Goal: Task Accomplishment & Management: Use online tool/utility

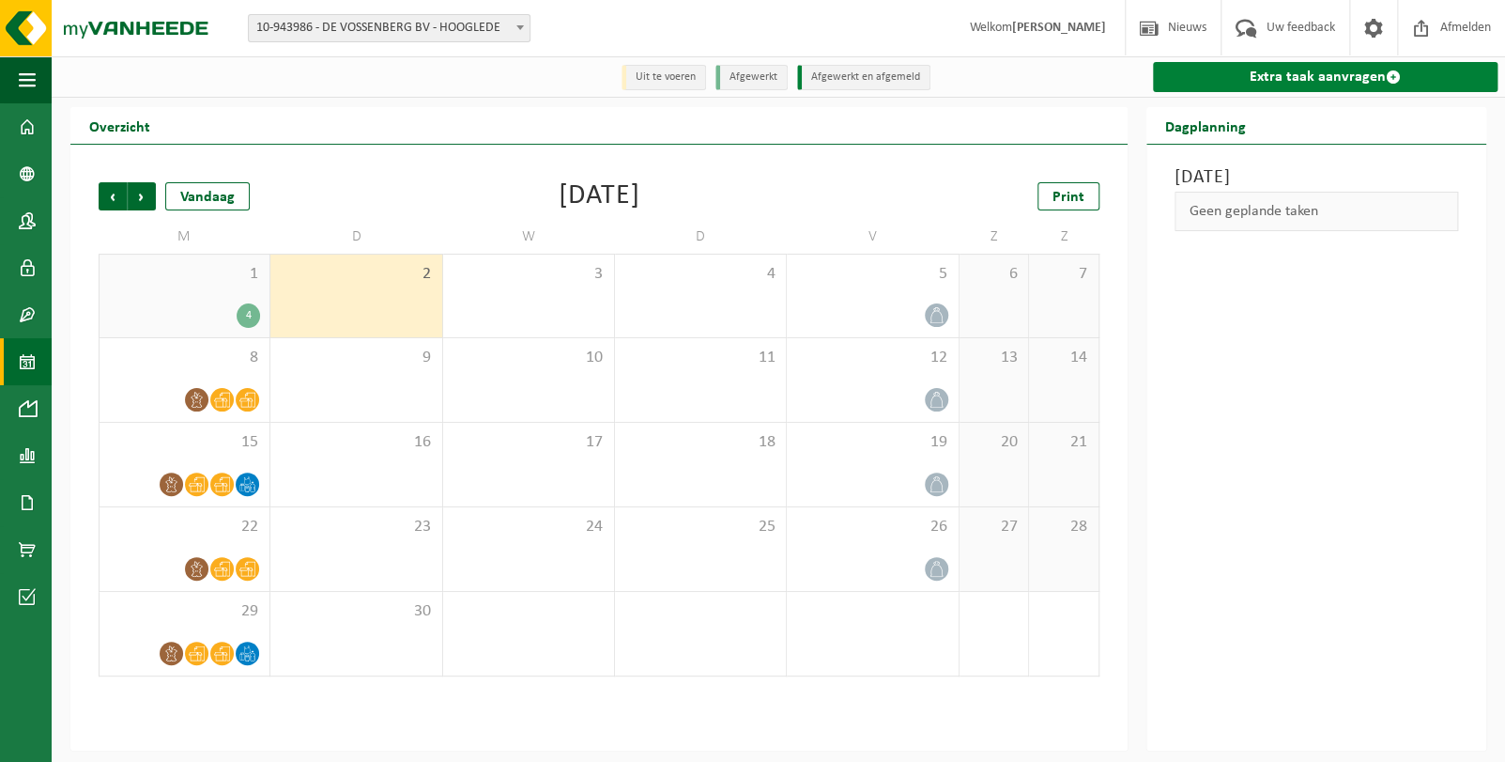
click at [1308, 69] on link "Extra taak aanvragen" at bounding box center [1325, 77] width 345 height 30
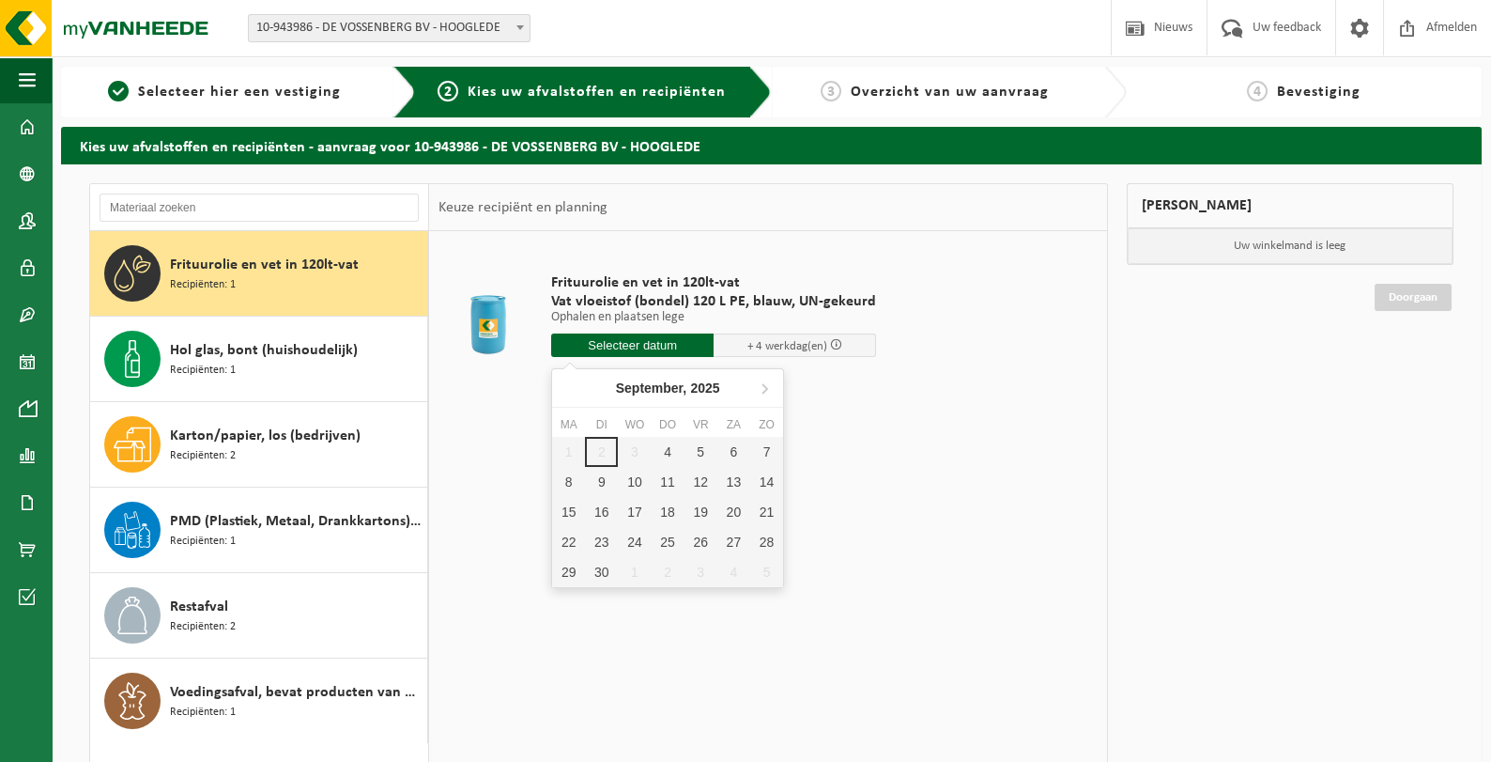
click at [631, 346] on input "text" at bounding box center [632, 344] width 162 height 23
click at [672, 446] on div "4" at bounding box center [668, 452] width 33 height 30
type input "Van 2025-09-04"
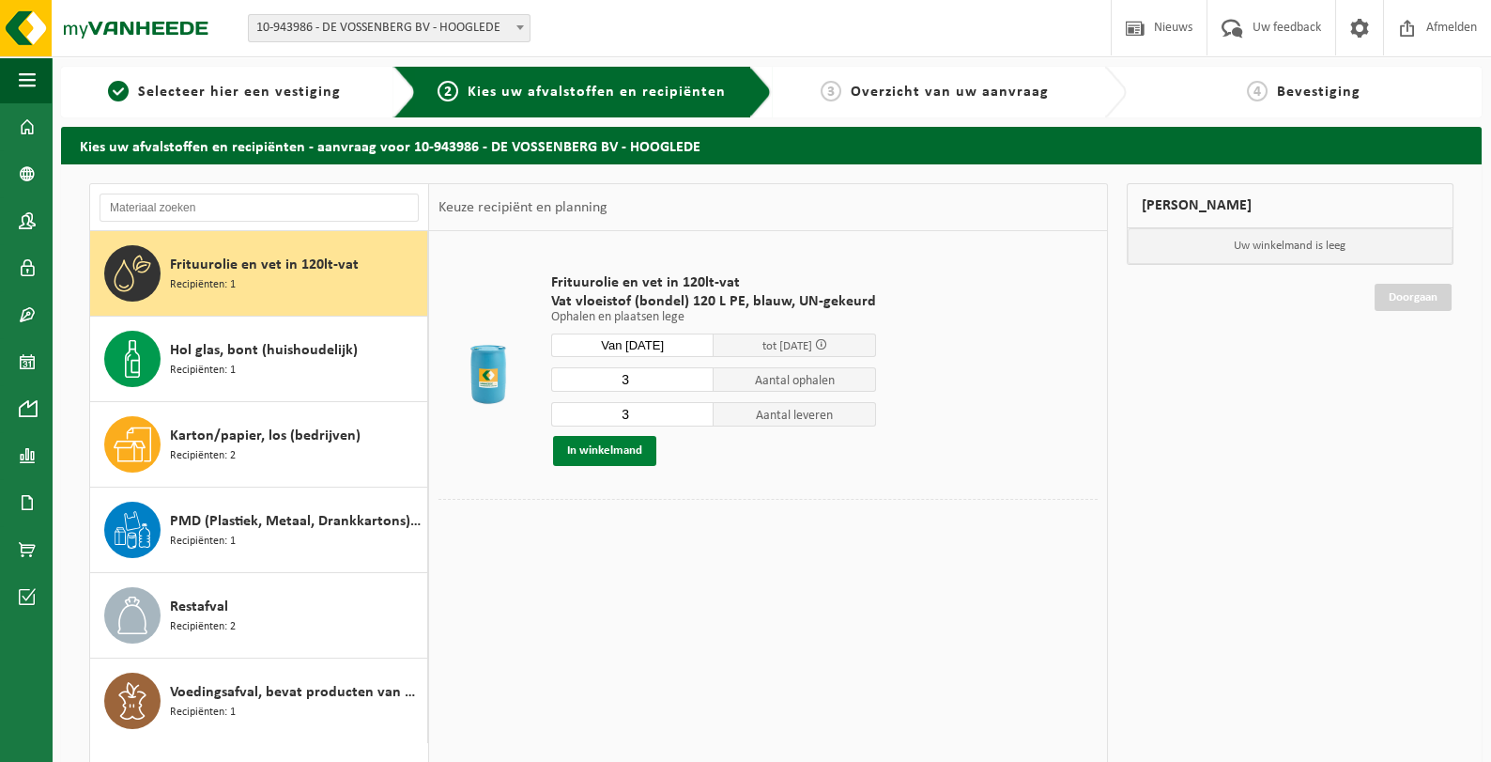
click at [596, 452] on button "In winkelmand" at bounding box center [604, 451] width 103 height 30
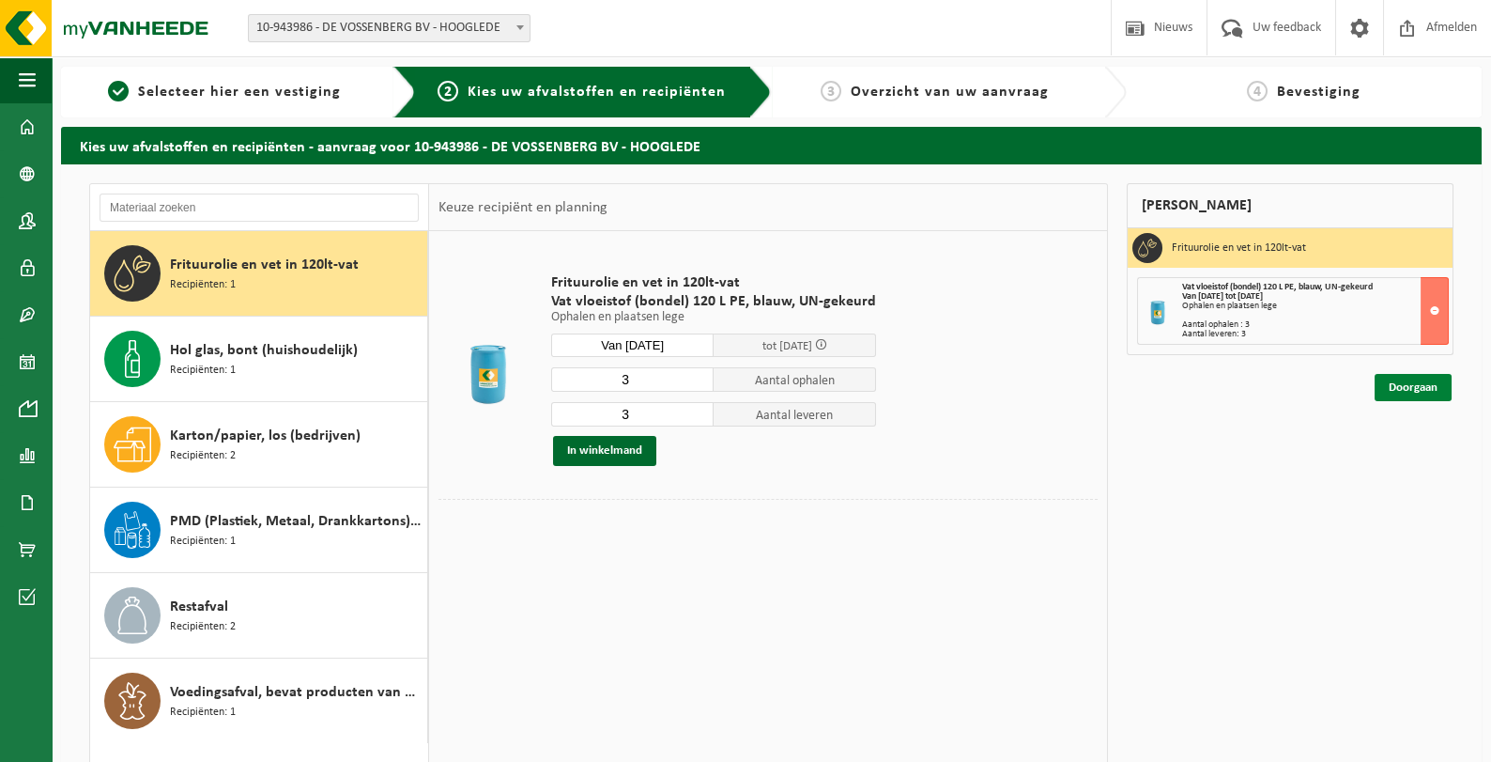
click at [1411, 379] on link "Doorgaan" at bounding box center [1413, 387] width 77 height 27
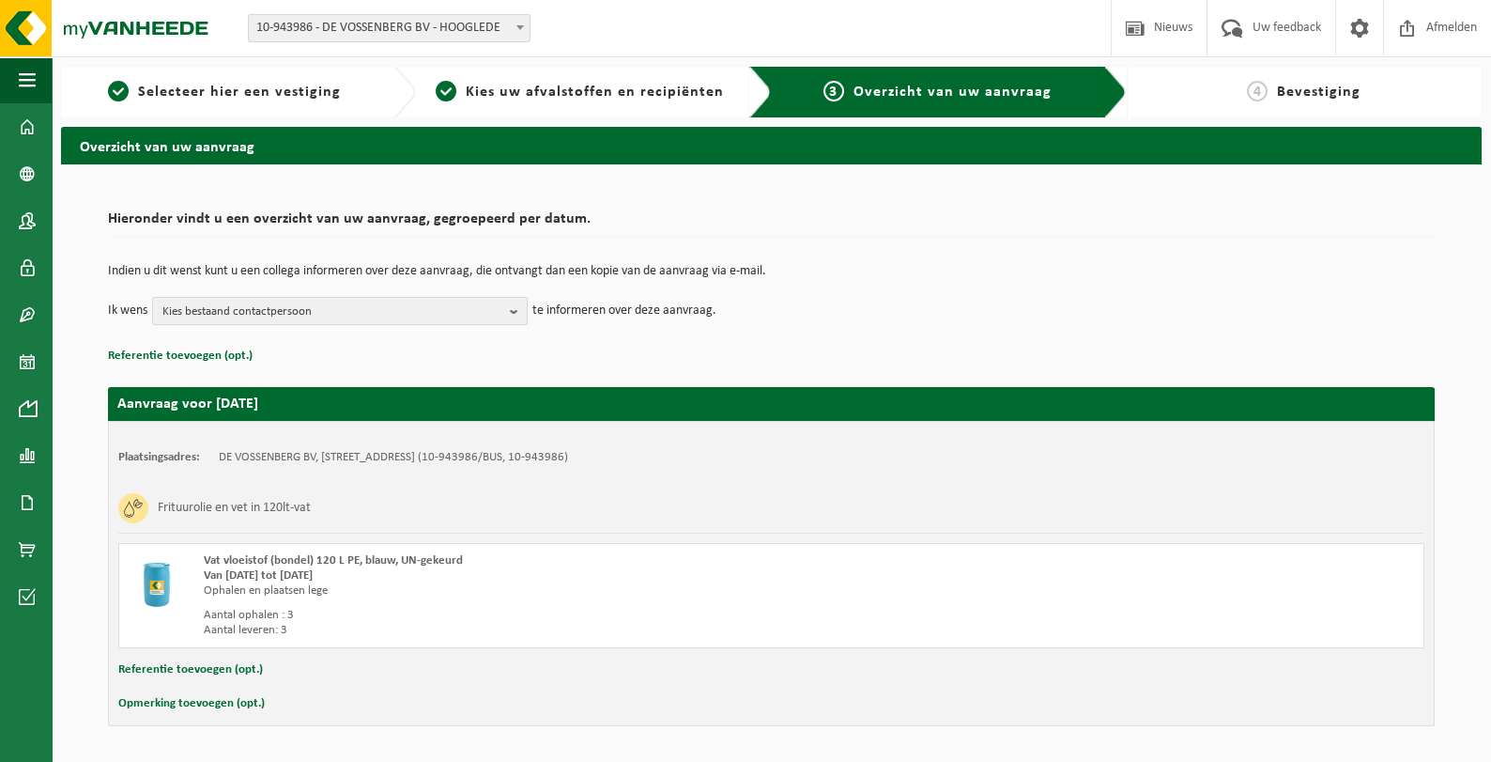
scroll to position [57, 0]
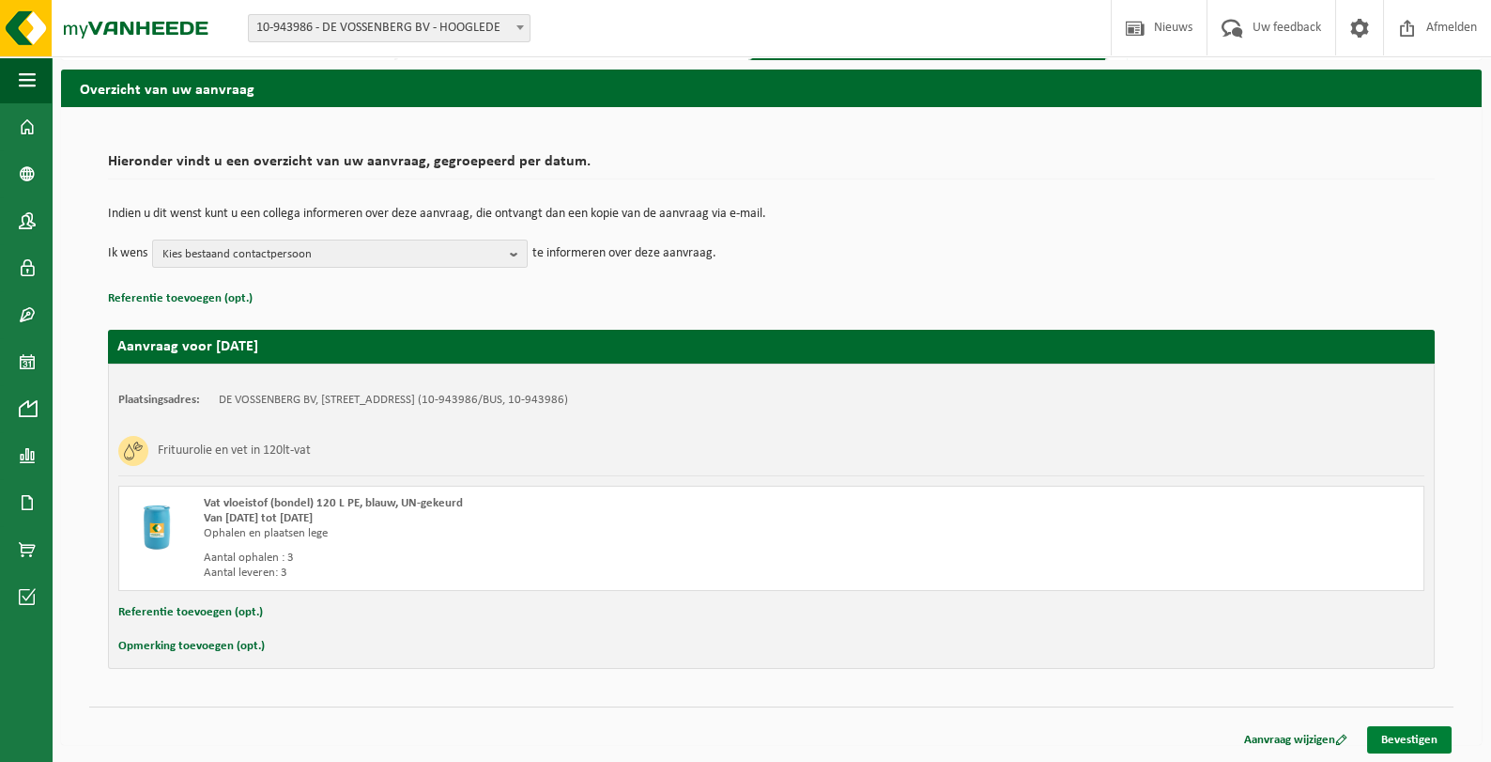
click at [1420, 748] on link "Bevestigen" at bounding box center [1409, 739] width 85 height 27
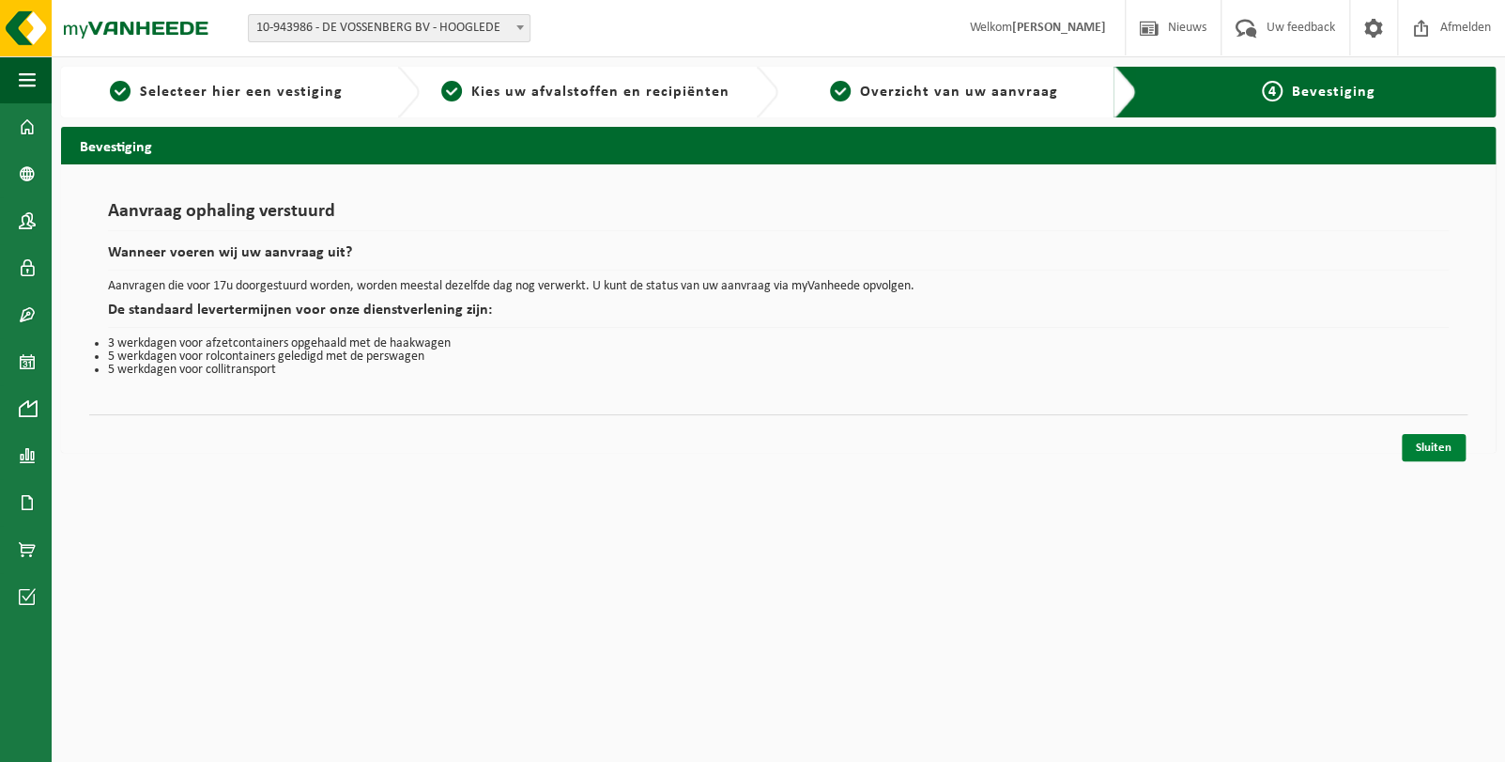
click at [1430, 442] on link "Sluiten" at bounding box center [1434, 447] width 64 height 27
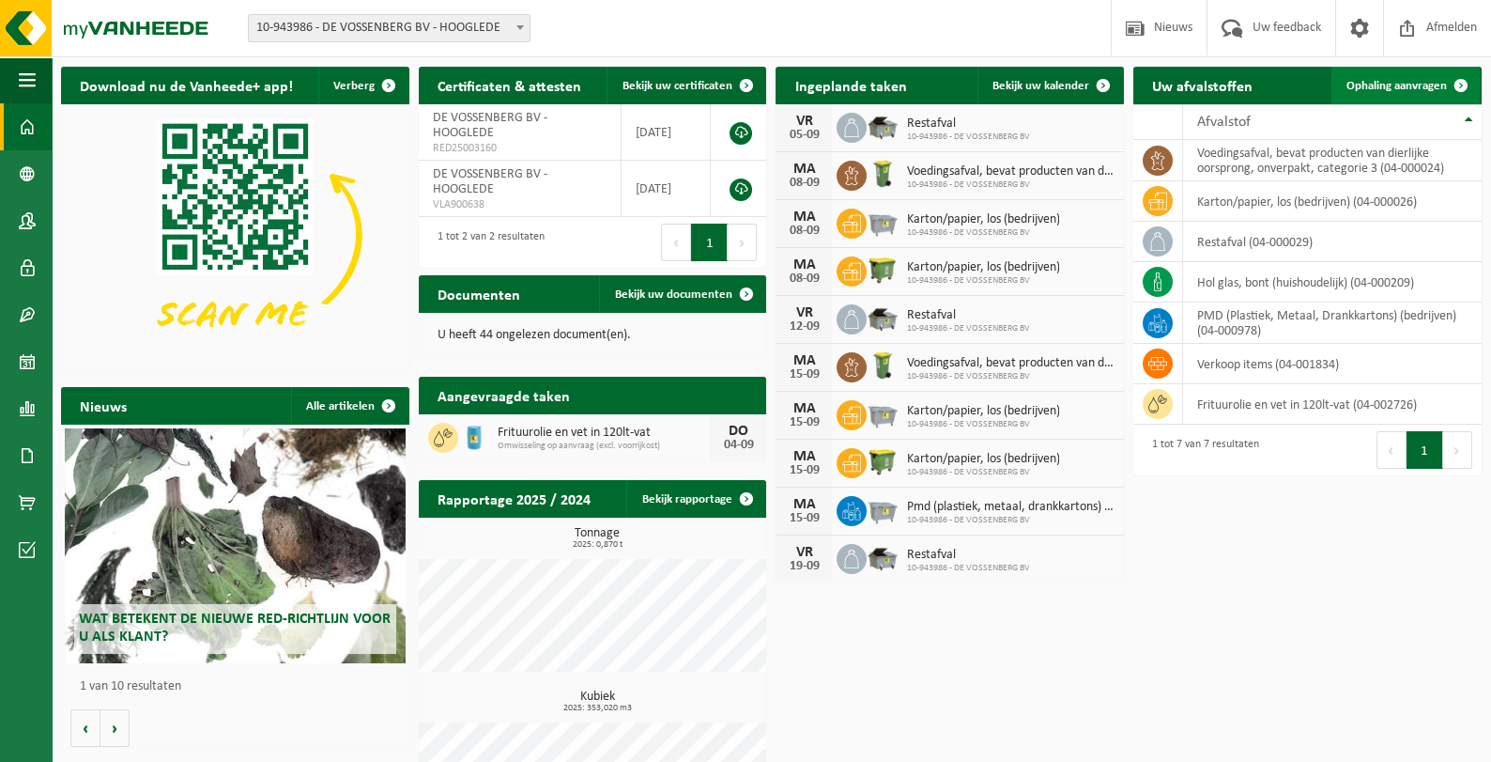
click at [1383, 87] on span "Ophaling aanvragen" at bounding box center [1397, 86] width 100 height 12
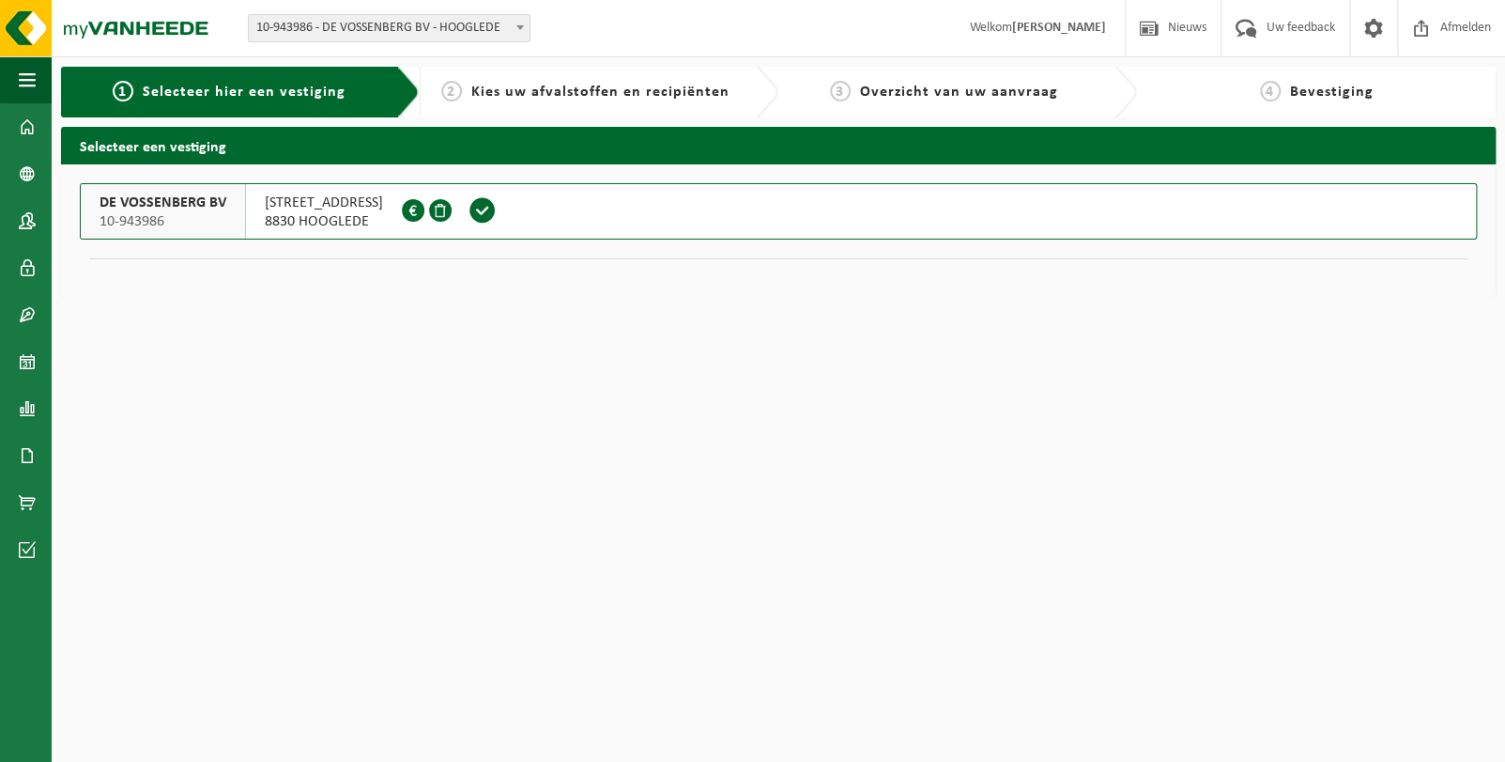
click at [204, 200] on span "DE VOSSENBERG BV" at bounding box center [163, 202] width 127 height 19
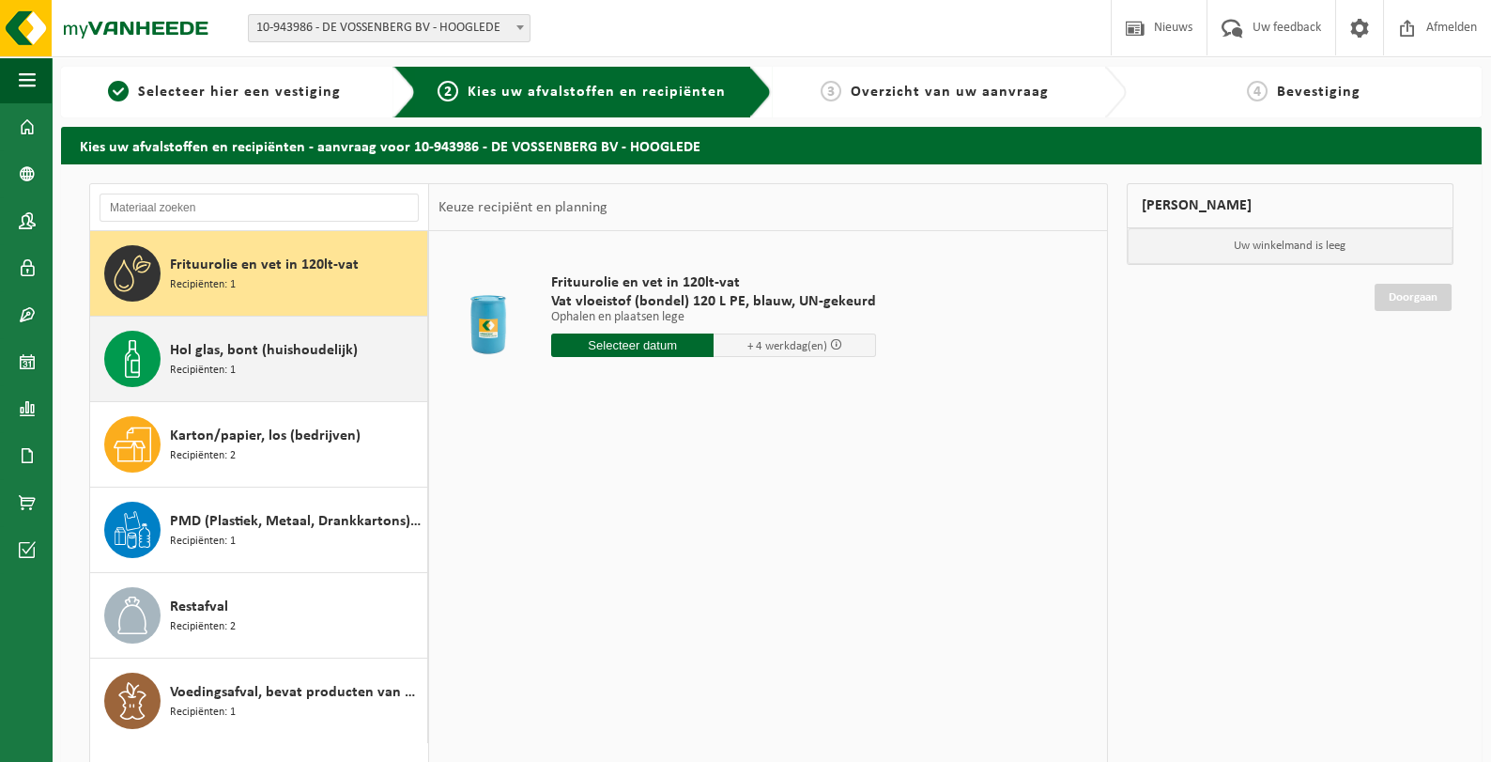
click at [270, 360] on span "Hol glas, bont (huishoudelijk)" at bounding box center [264, 350] width 188 height 23
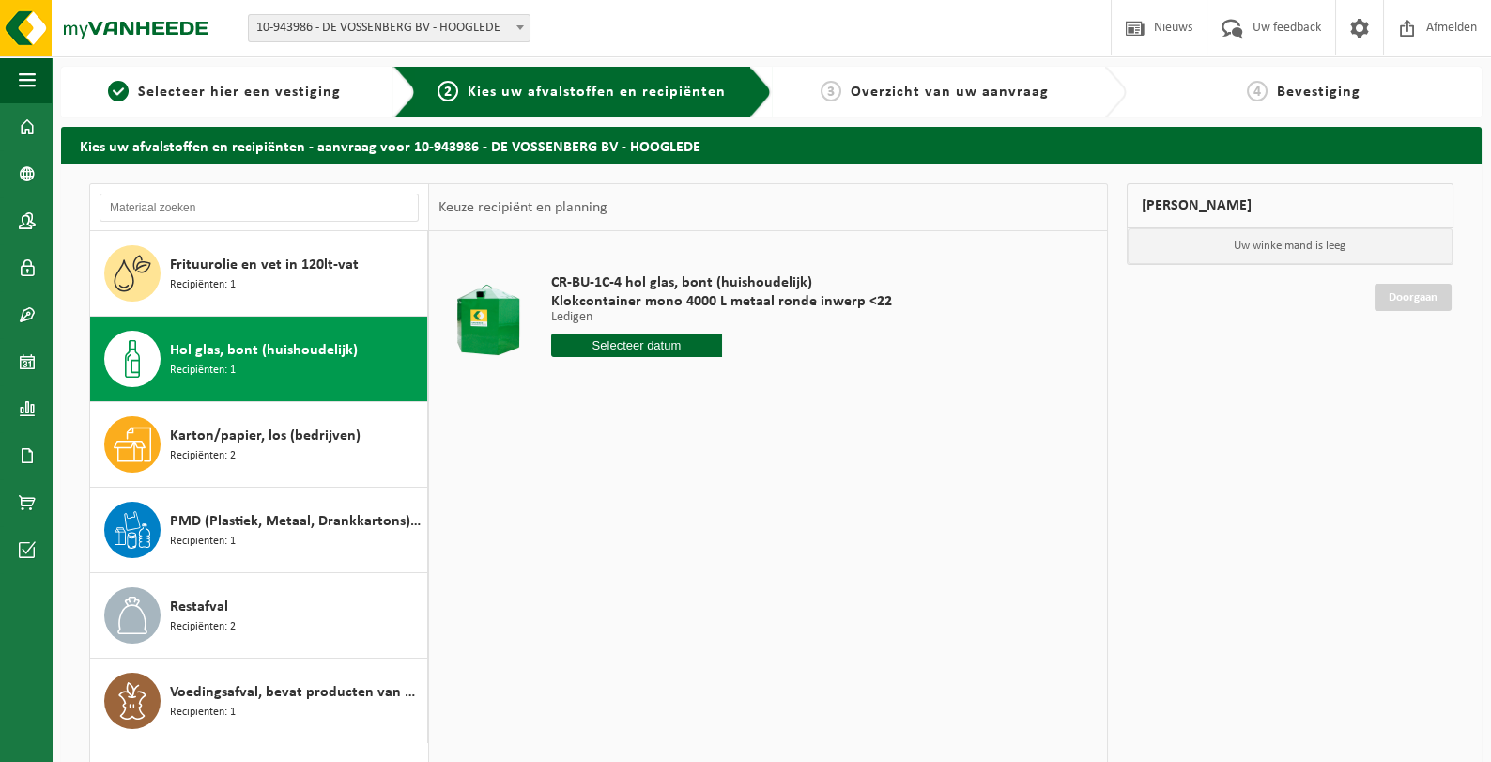
click at [600, 347] on input "text" at bounding box center [636, 344] width 171 height 23
click at [598, 479] on div "9" at bounding box center [601, 482] width 33 height 30
type input "Van [DATE]"
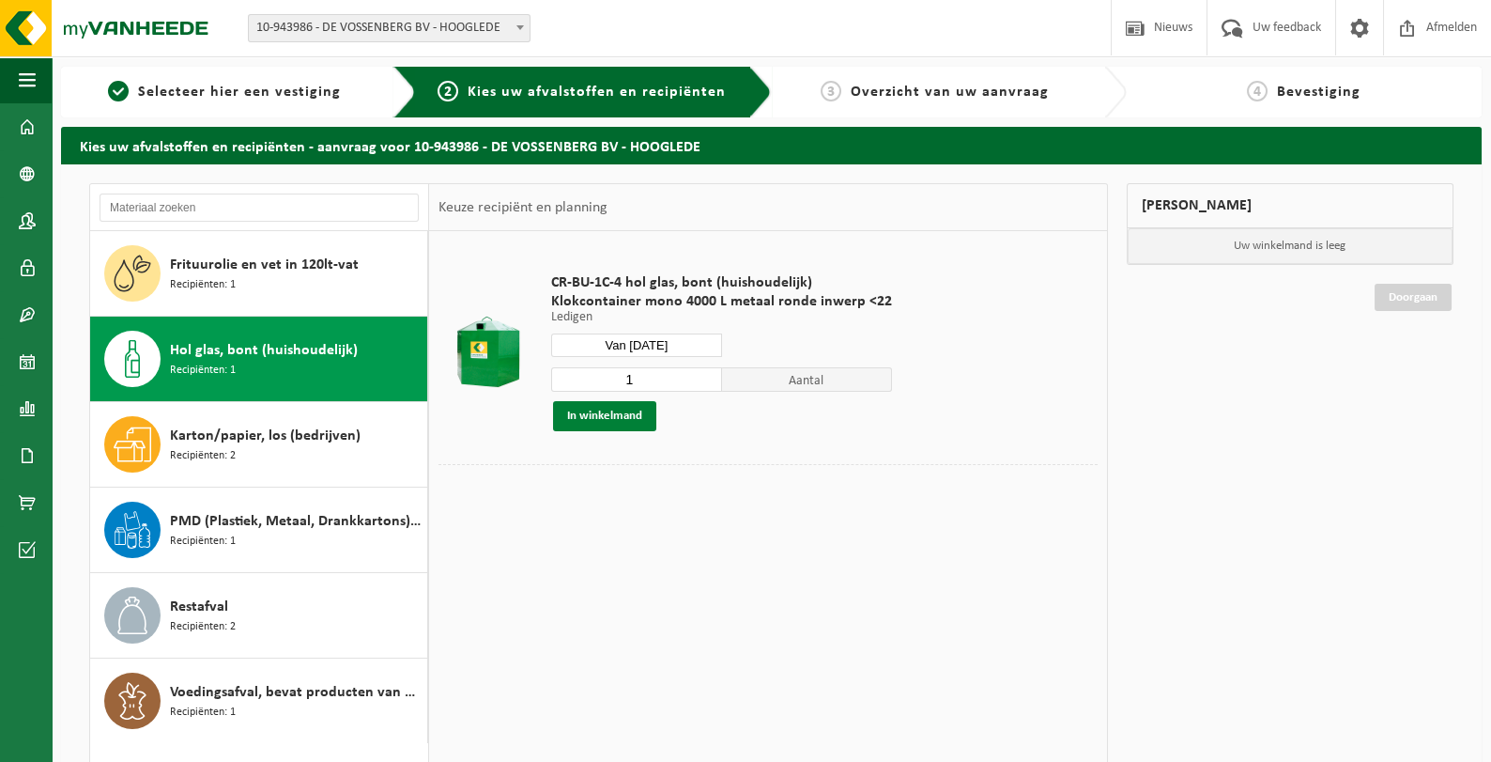
click at [635, 416] on button "In winkelmand" at bounding box center [604, 416] width 103 height 30
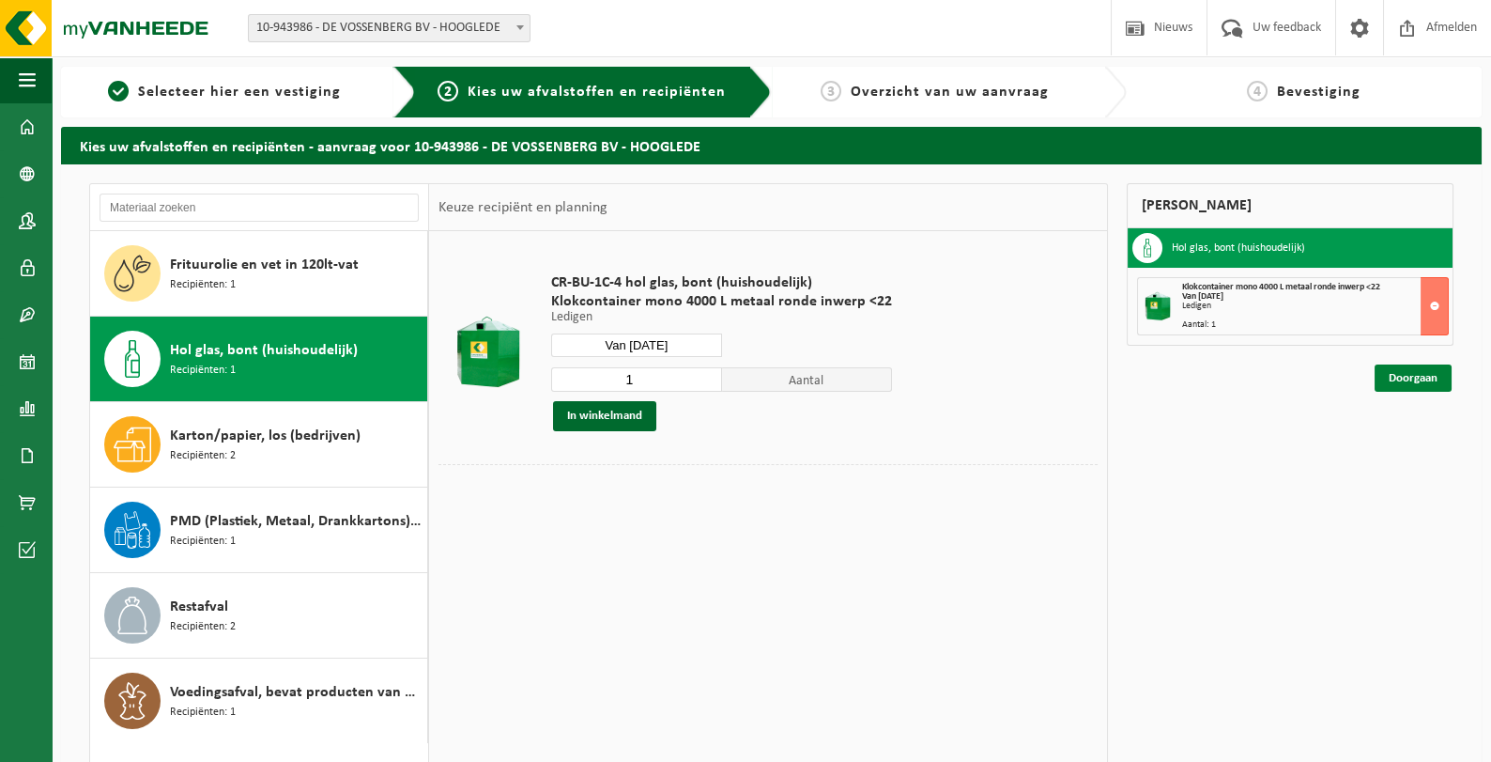
click at [1395, 368] on link "Doorgaan" at bounding box center [1413, 377] width 77 height 27
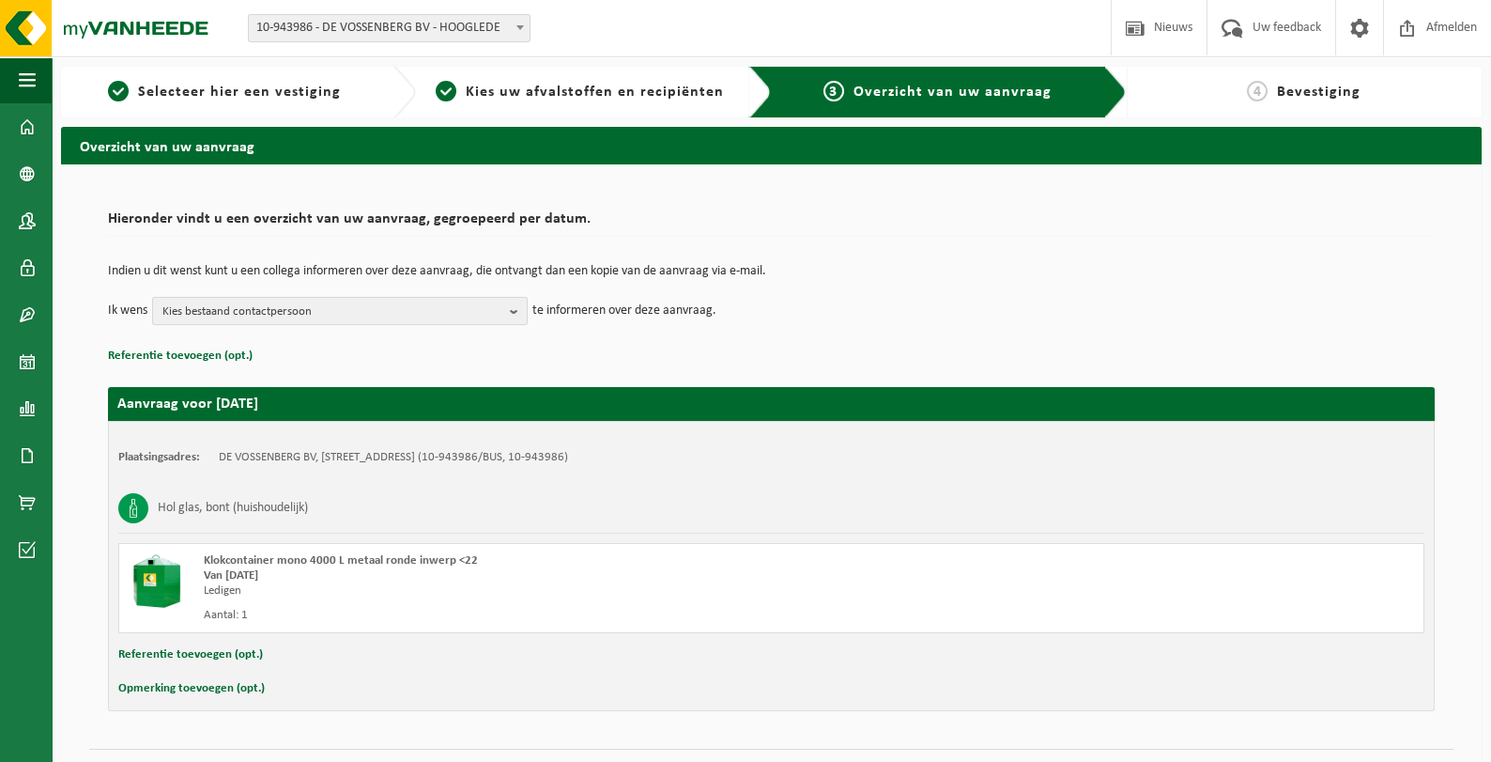
scroll to position [42, 0]
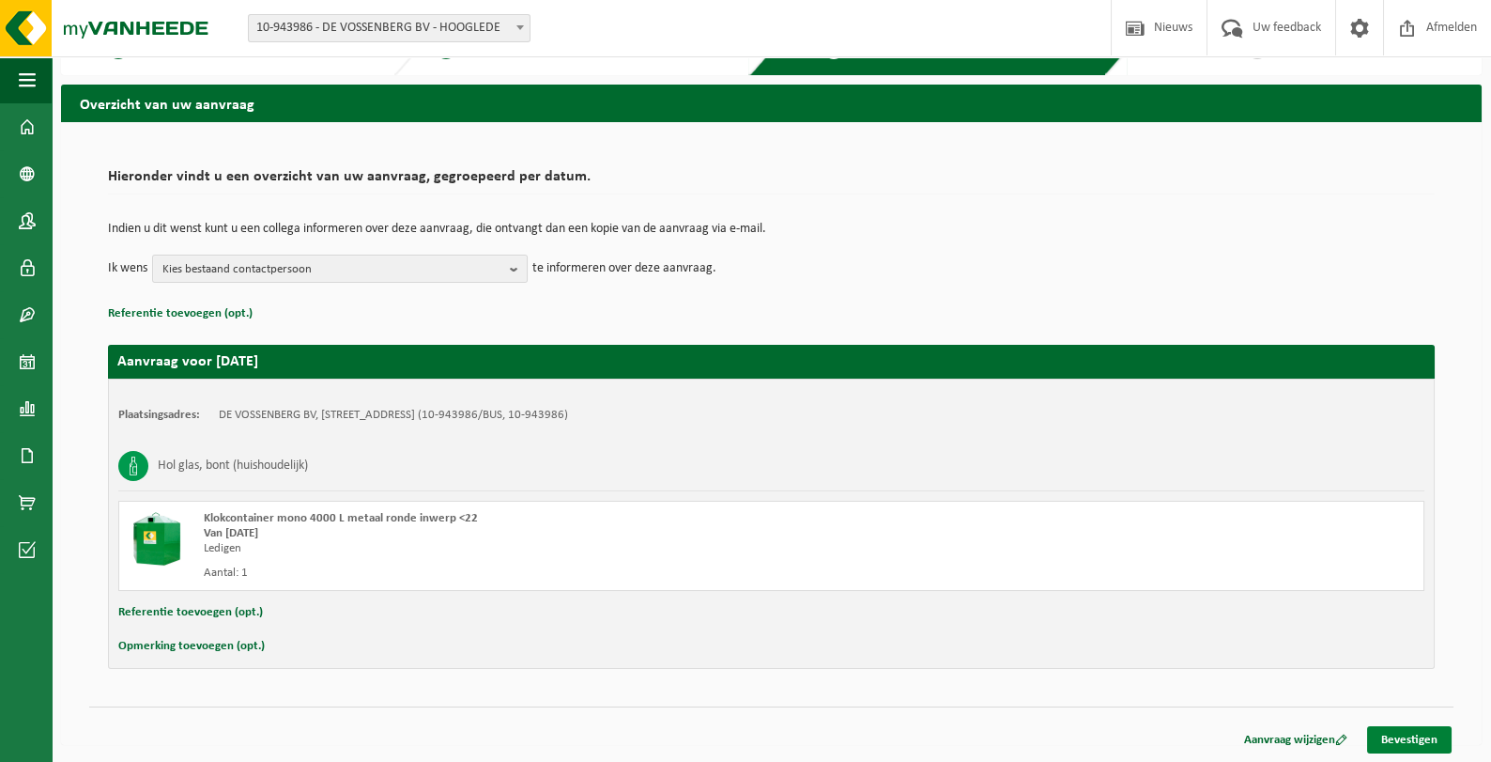
click at [1411, 745] on link "Bevestigen" at bounding box center [1409, 739] width 85 height 27
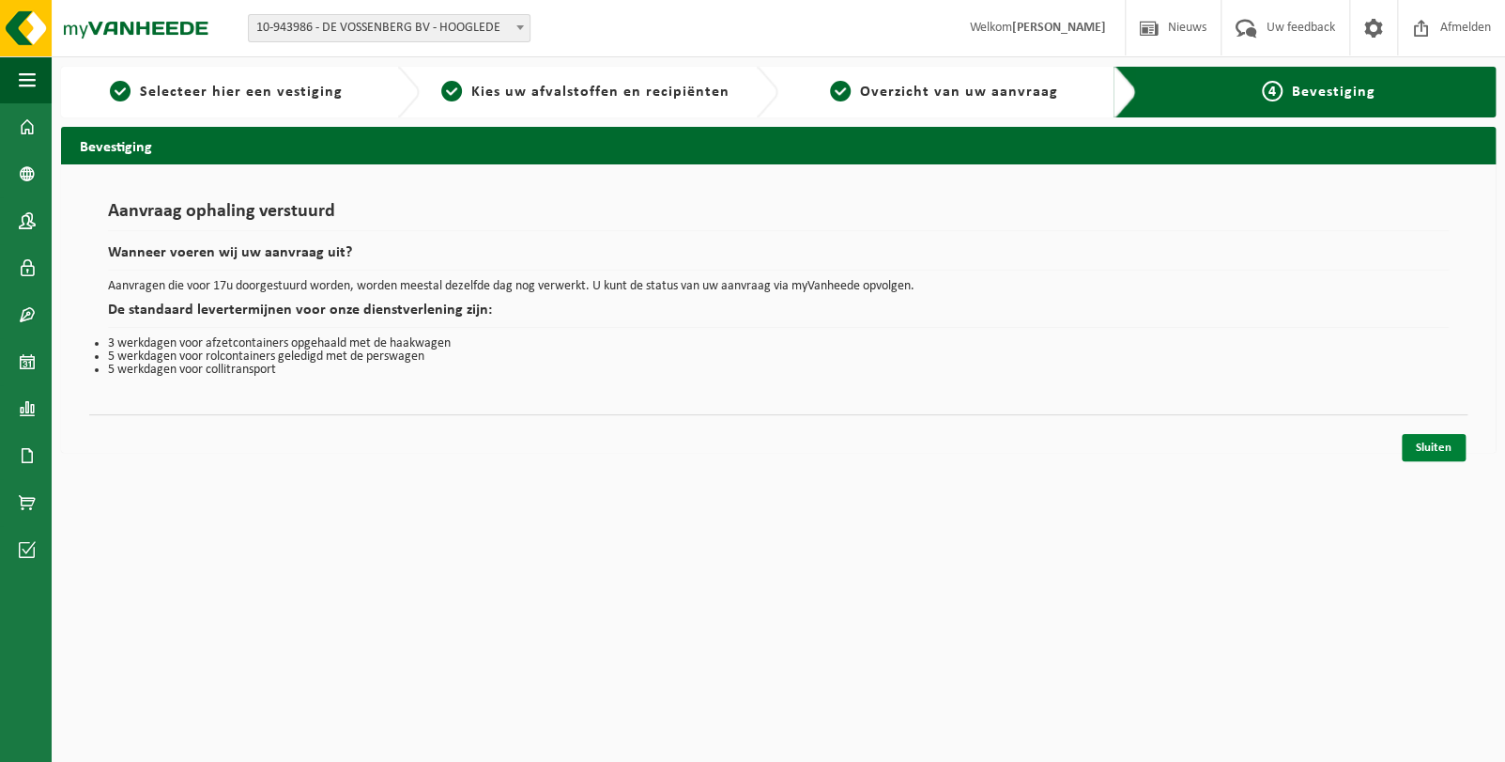
click at [1427, 450] on link "Sluiten" at bounding box center [1434, 447] width 64 height 27
